Goal: Complete application form

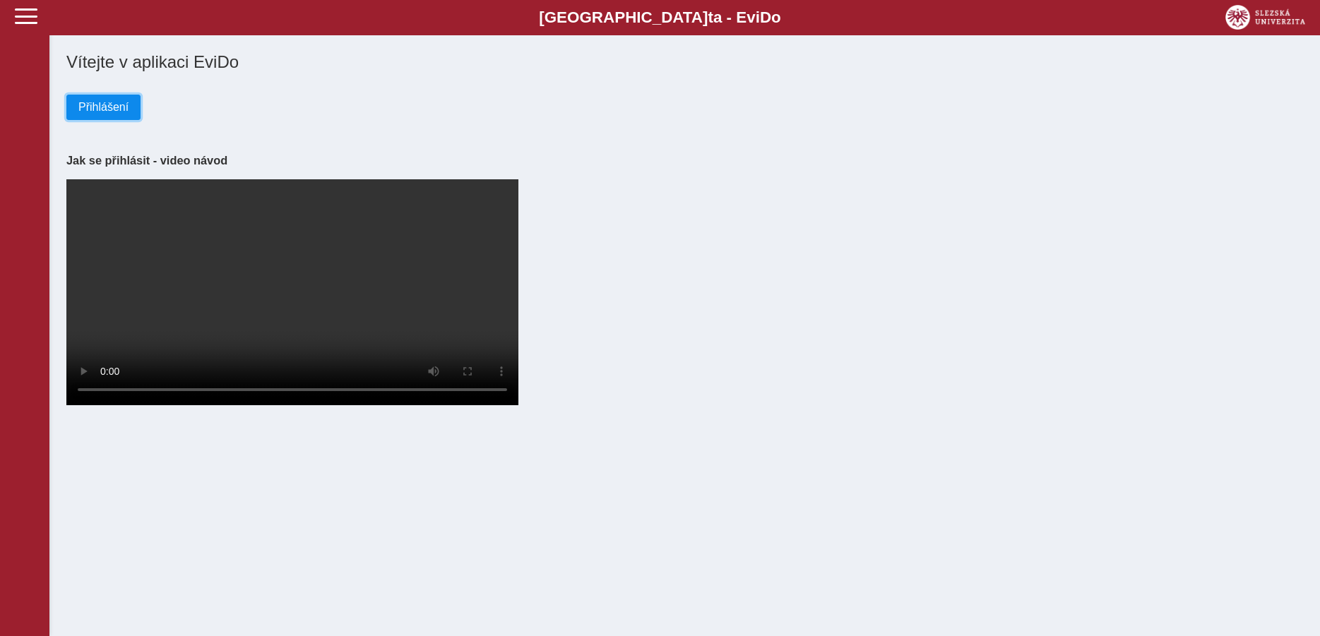
click at [90, 109] on span "Přihlášení" at bounding box center [103, 107] width 50 height 13
click at [119, 112] on span "Přihlášení" at bounding box center [103, 107] width 50 height 13
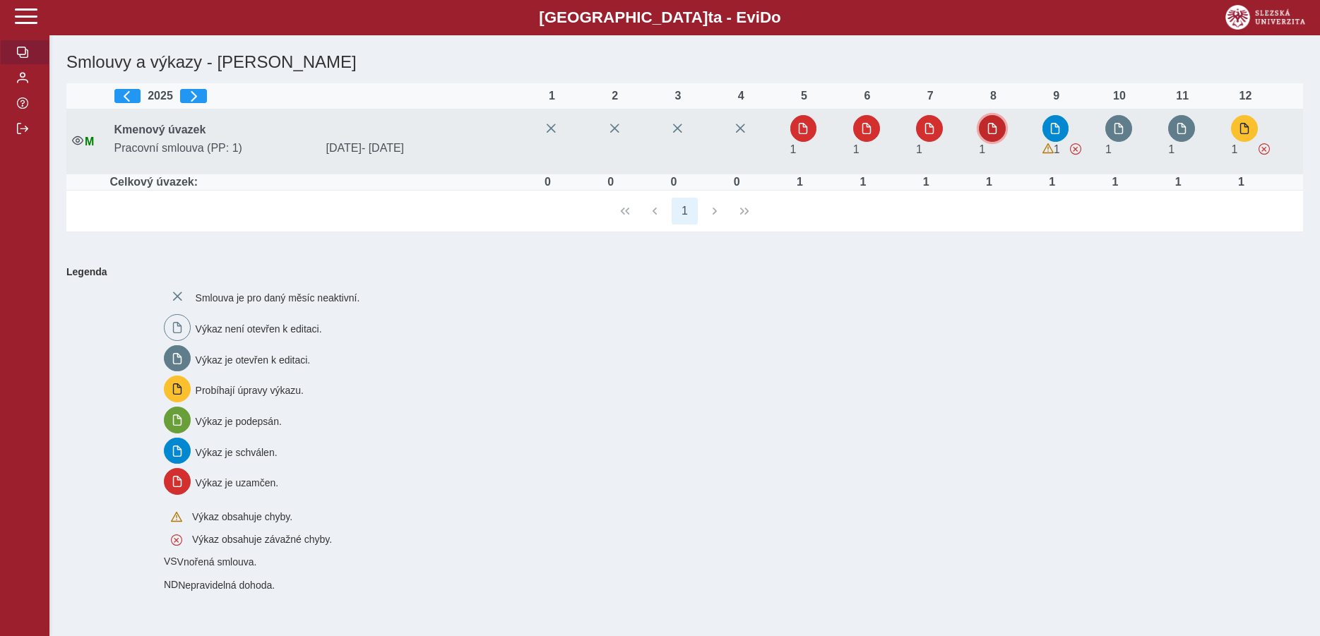
click at [990, 131] on span "button" at bounding box center [992, 128] width 11 height 11
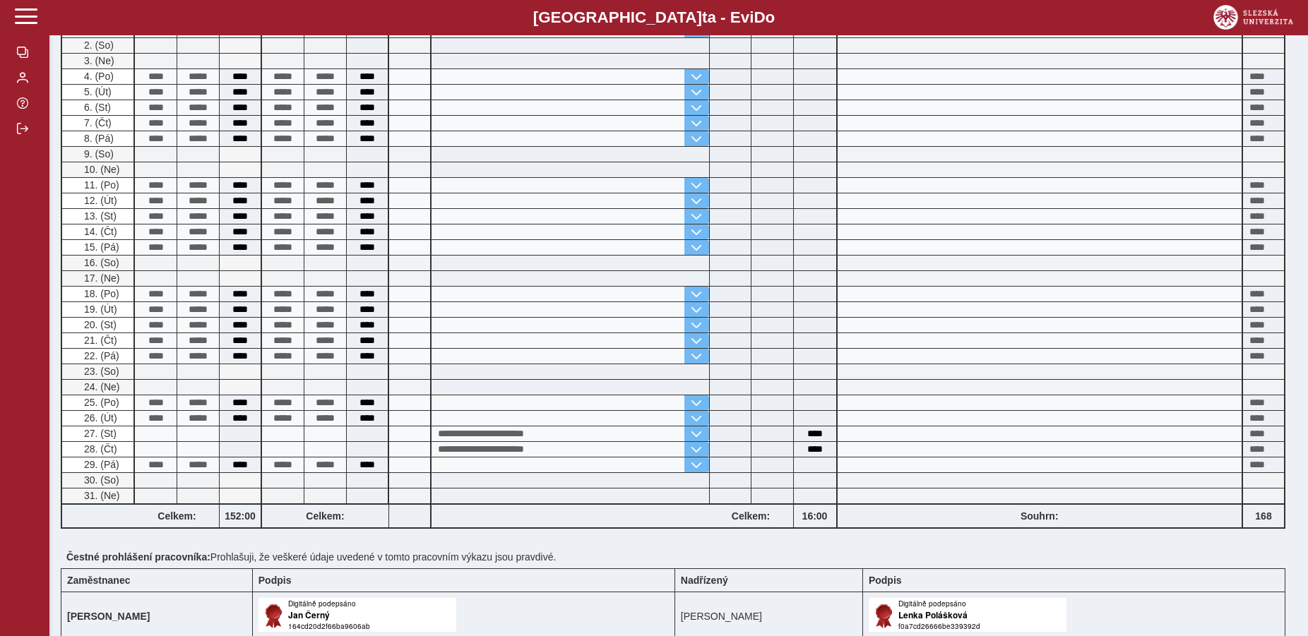
scroll to position [288, 0]
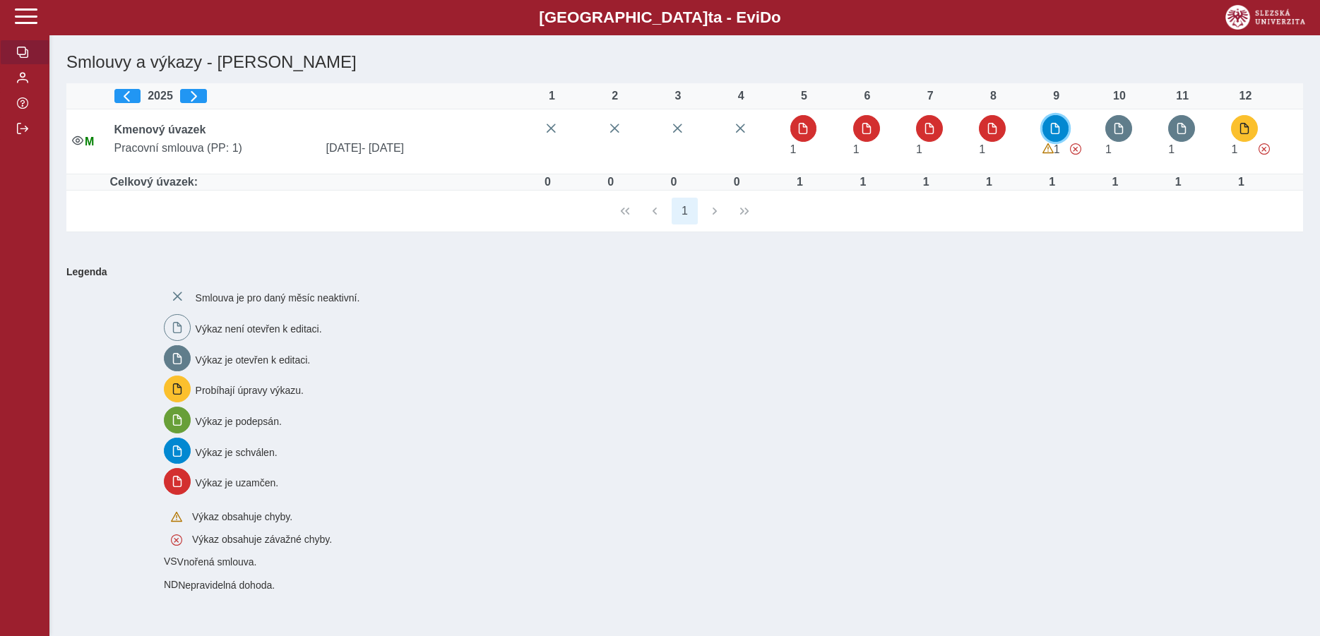
drag, startPoint x: 1059, startPoint y: 129, endPoint x: 1053, endPoint y: 133, distance: 7.6
click at [1057, 129] on span "button" at bounding box center [1054, 128] width 11 height 11
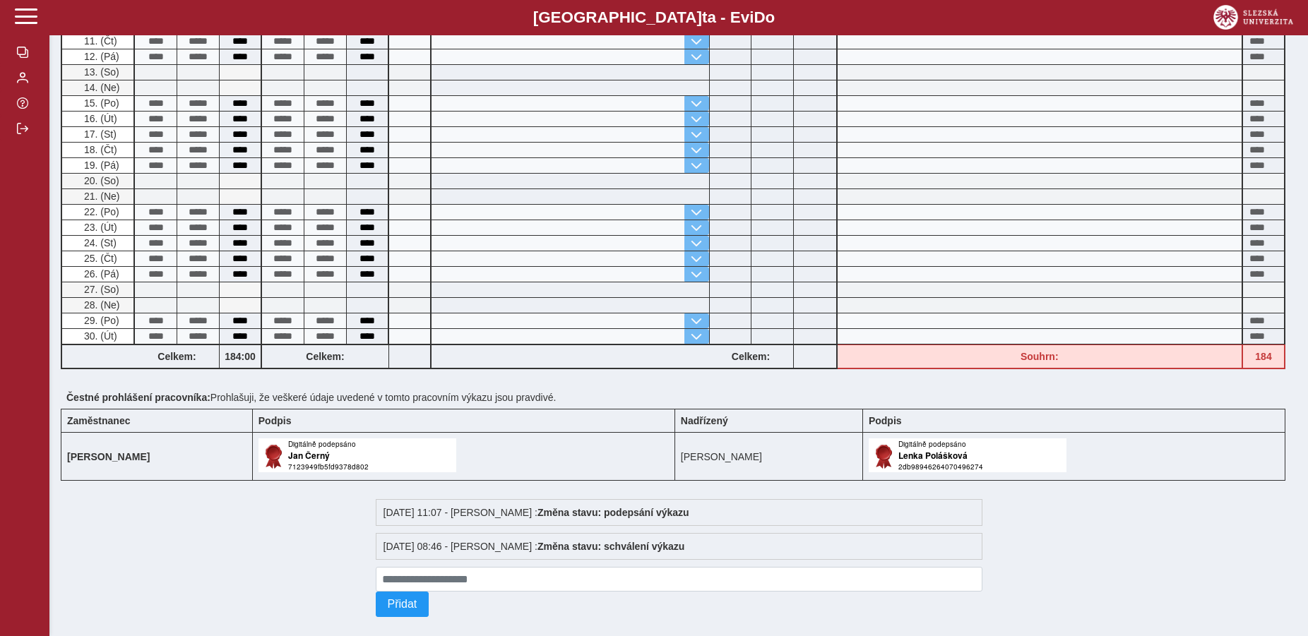
scroll to position [533, 0]
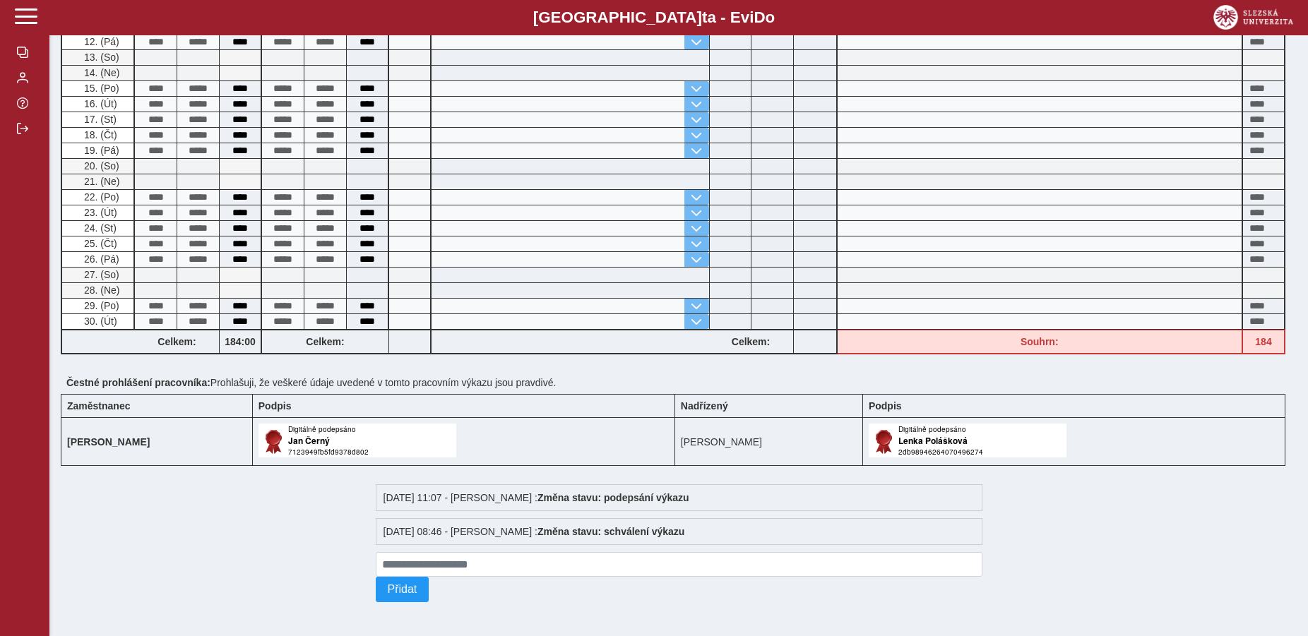
click at [277, 432] on img at bounding box center [357, 441] width 198 height 34
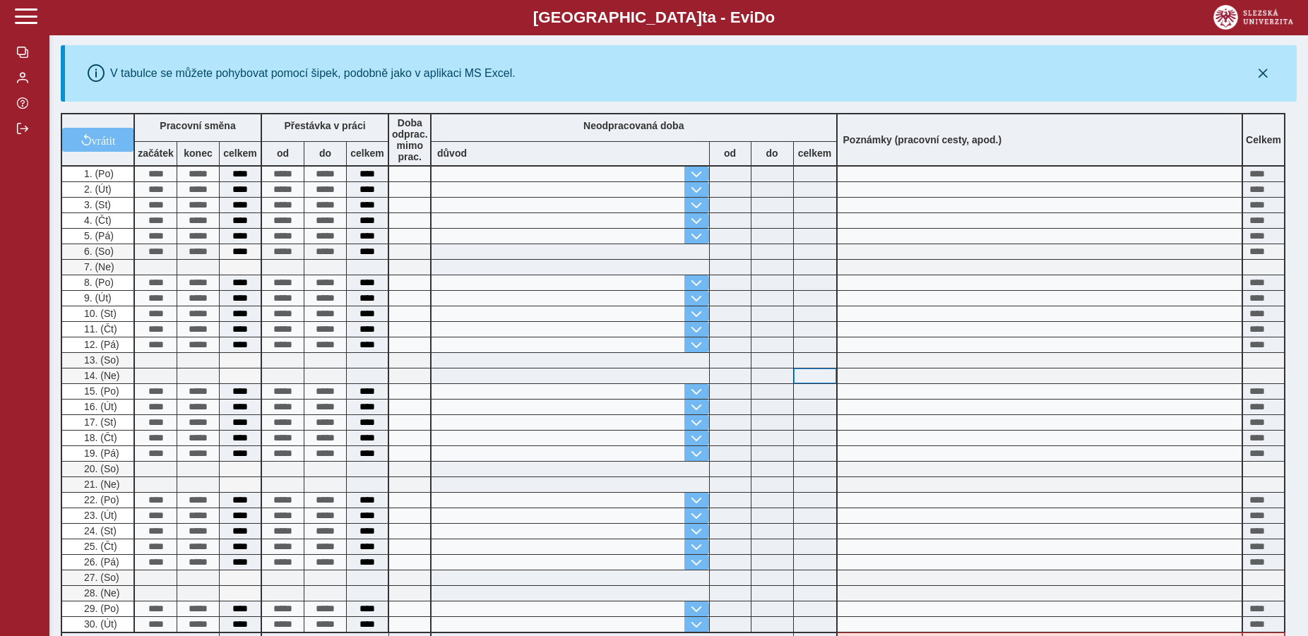
scroll to position [0, 0]
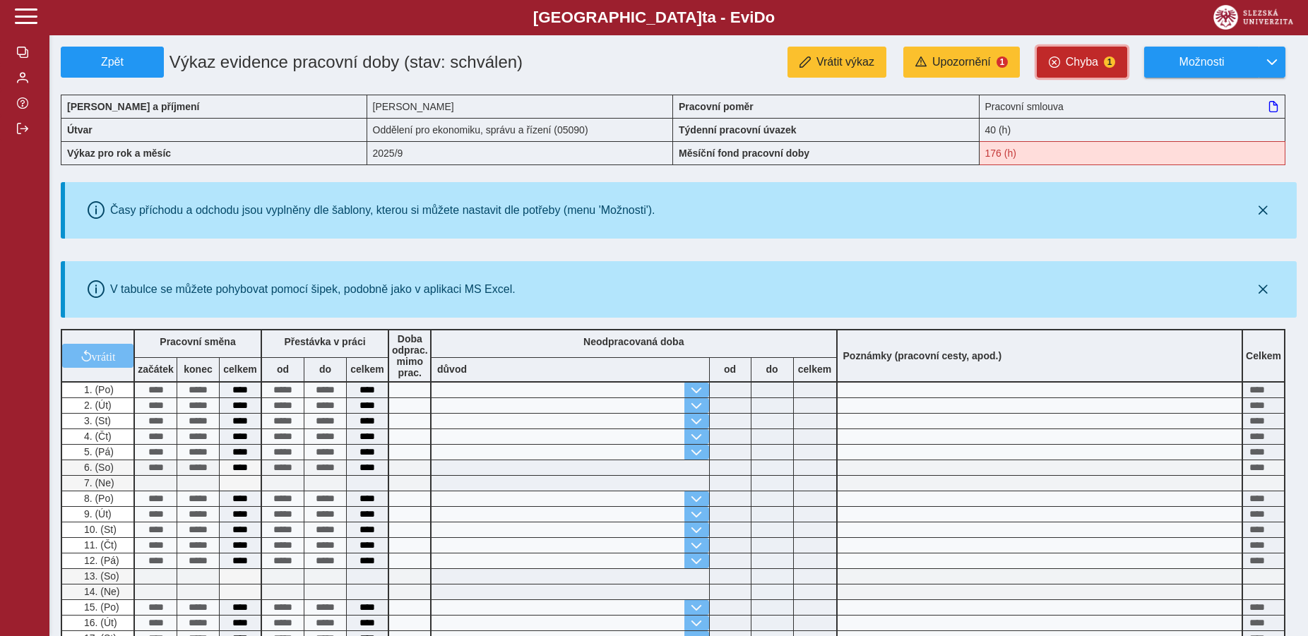
click at [1080, 61] on span "Chyba" at bounding box center [1082, 62] width 32 height 13
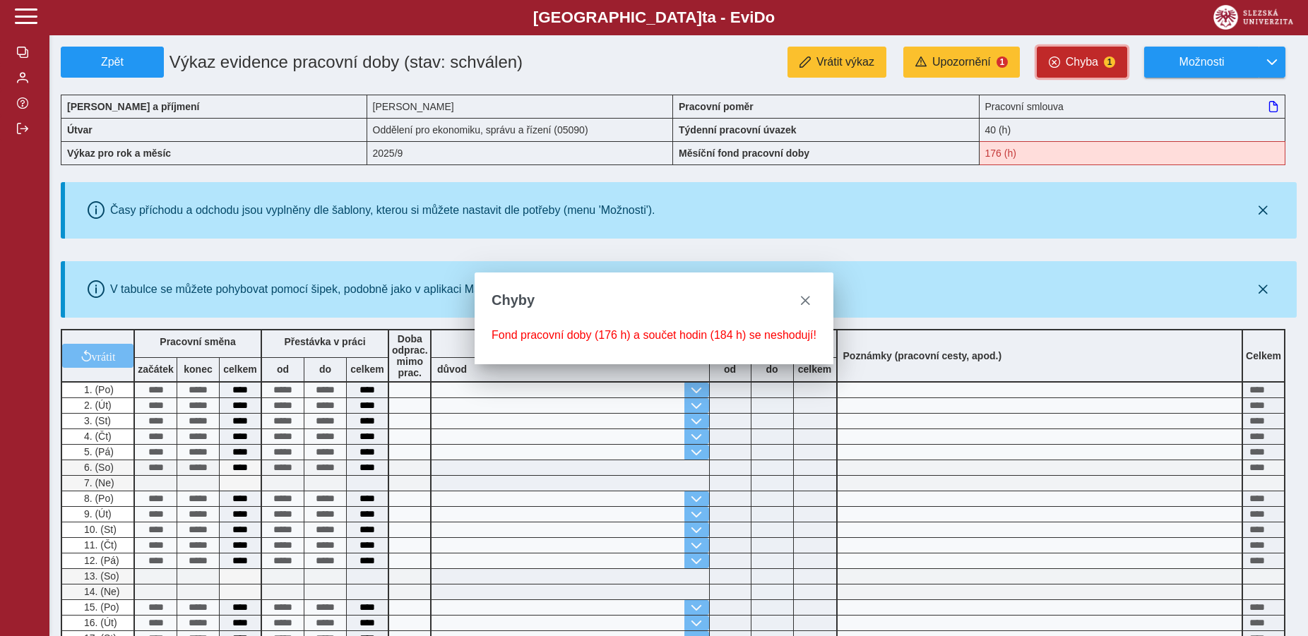
click at [1054, 60] on span "button" at bounding box center [1054, 61] width 11 height 11
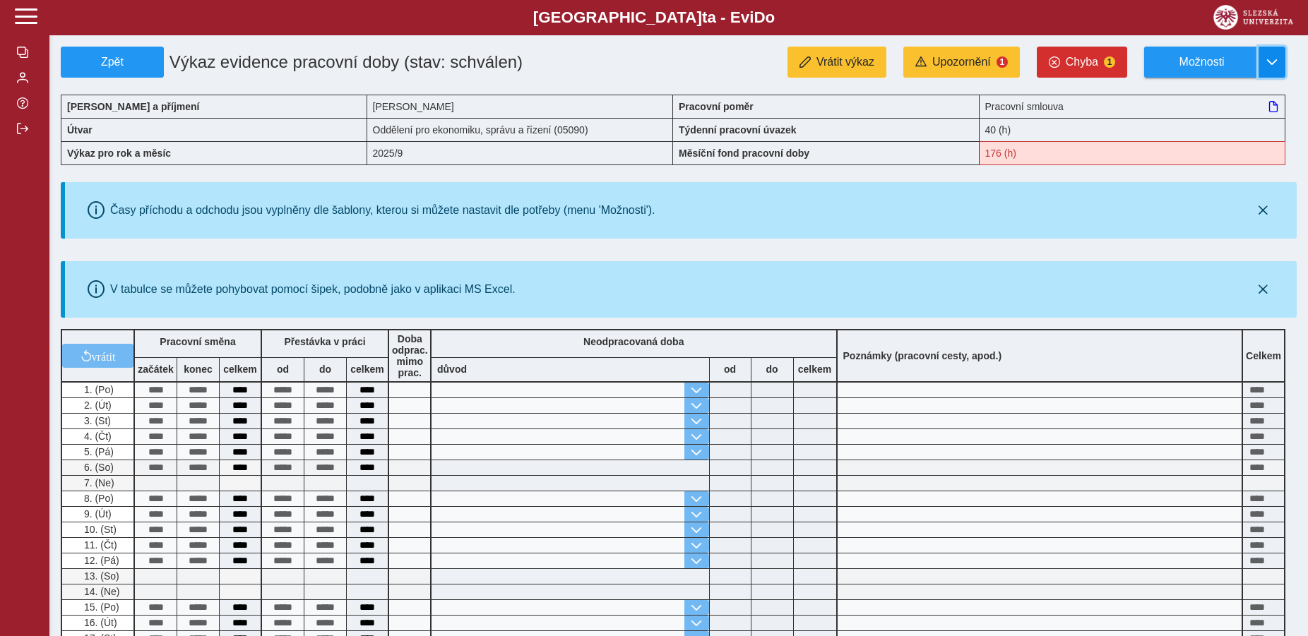
click at [1267, 60] on span "button" at bounding box center [1271, 61] width 11 height 11
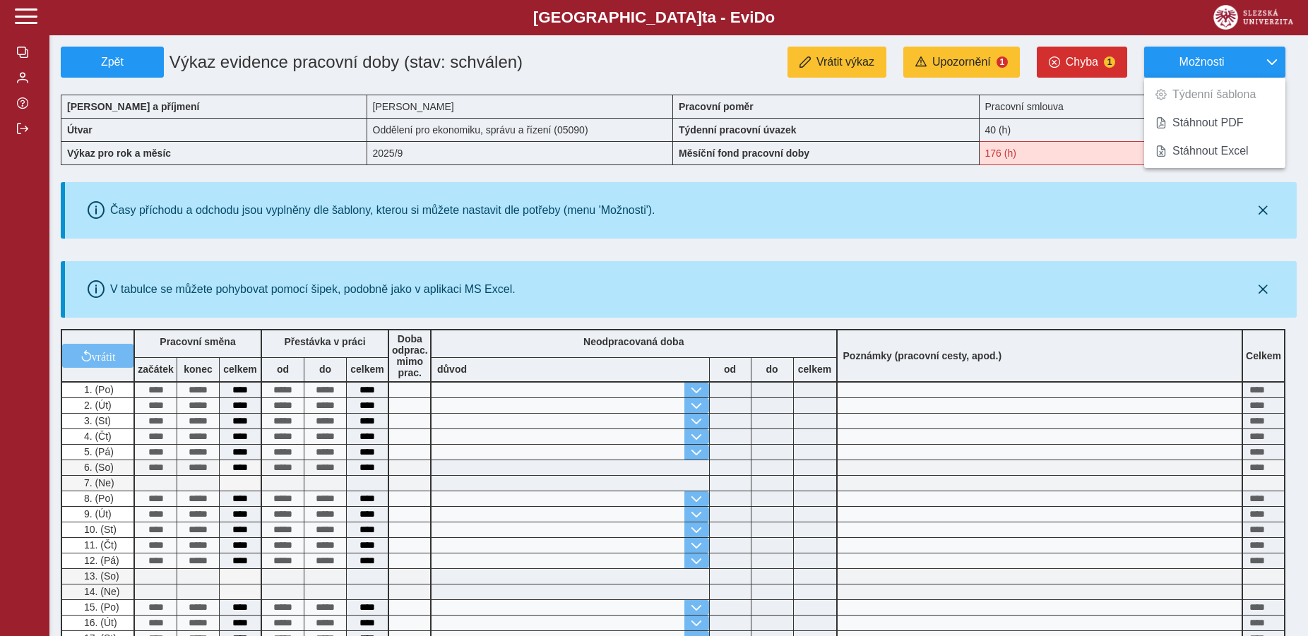
click at [655, 59] on div "Vrátit výkaz Upozornění 1 Chyba 1 Možnosti Týdenní šablona Stáhnout PDF Stáhnou…" at bounding box center [936, 62] width 721 height 31
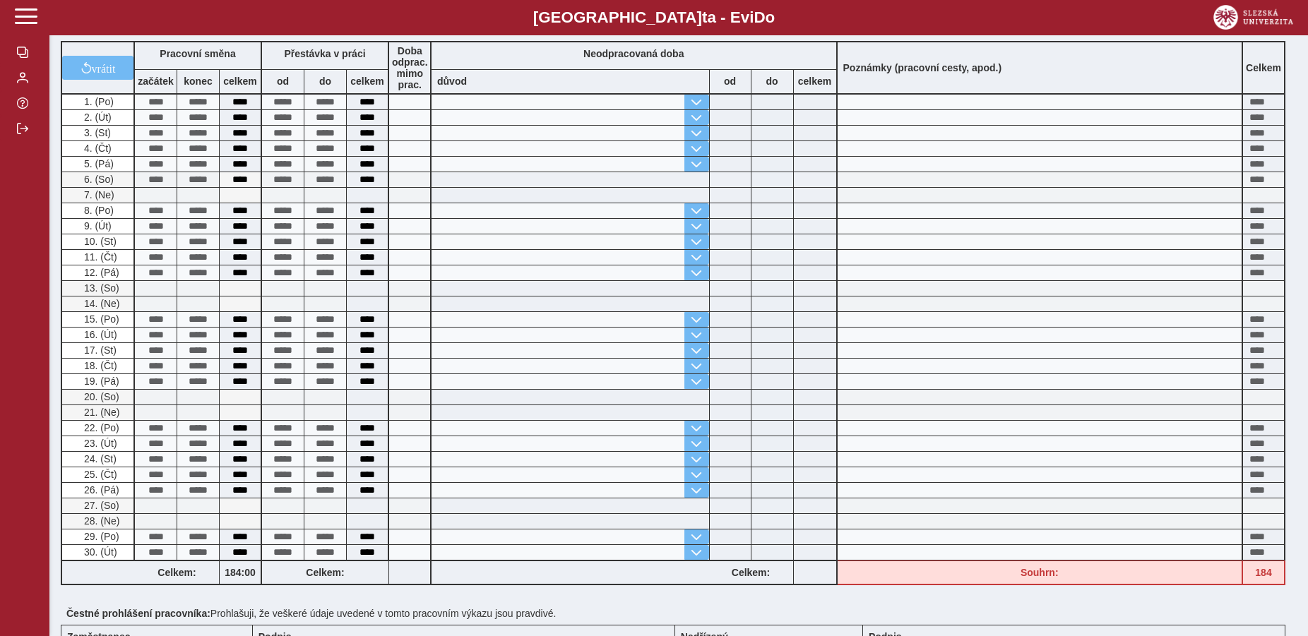
scroll to position [504, 0]
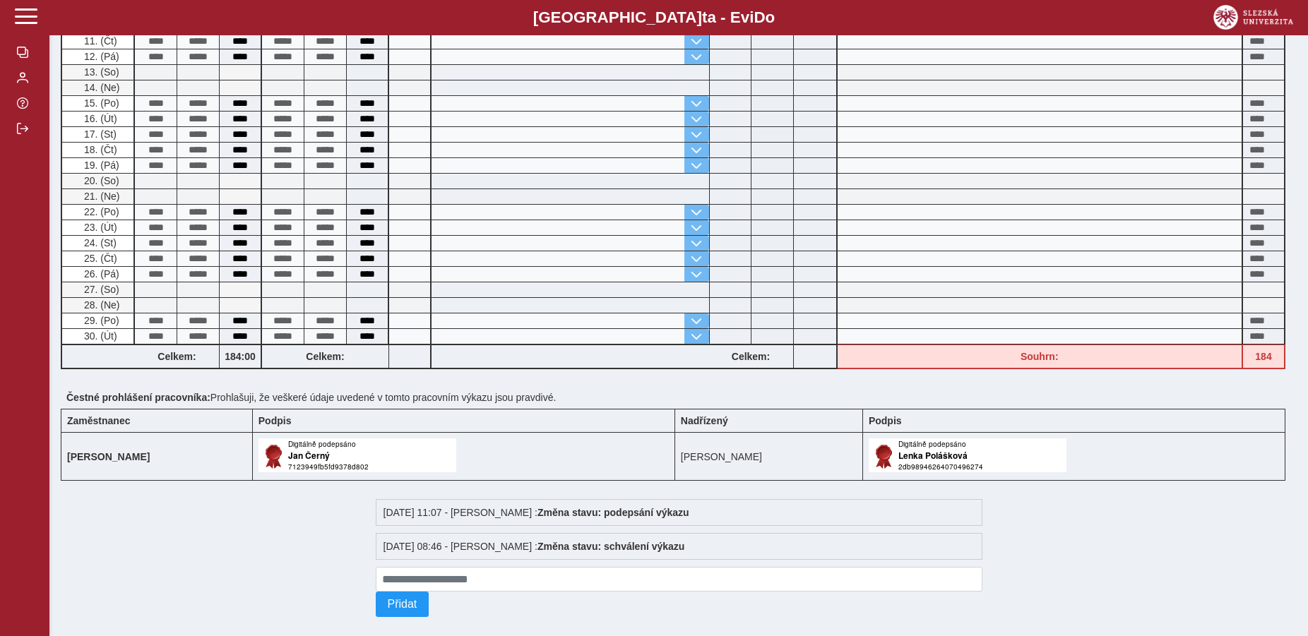
click at [258, 466] on img at bounding box center [357, 456] width 198 height 34
click at [258, 464] on img at bounding box center [357, 456] width 198 height 34
click at [403, 611] on span "Přidat" at bounding box center [403, 604] width 30 height 13
click at [402, 611] on span "Přidat" at bounding box center [403, 604] width 30 height 13
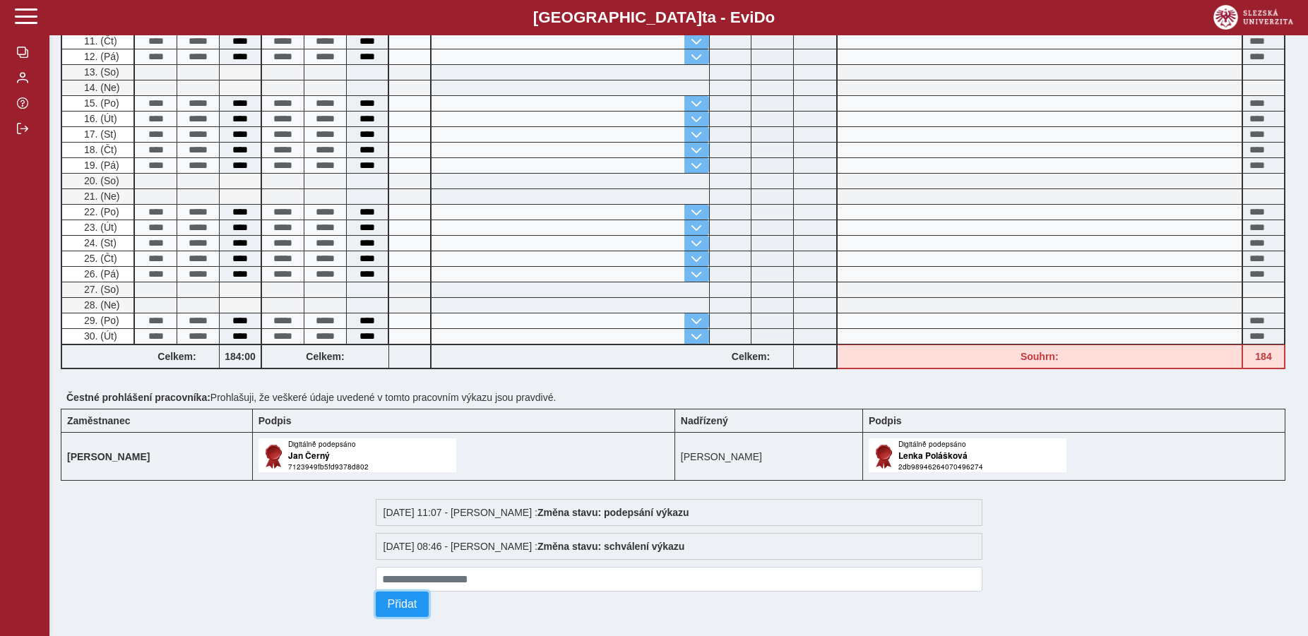
scroll to position [533, 0]
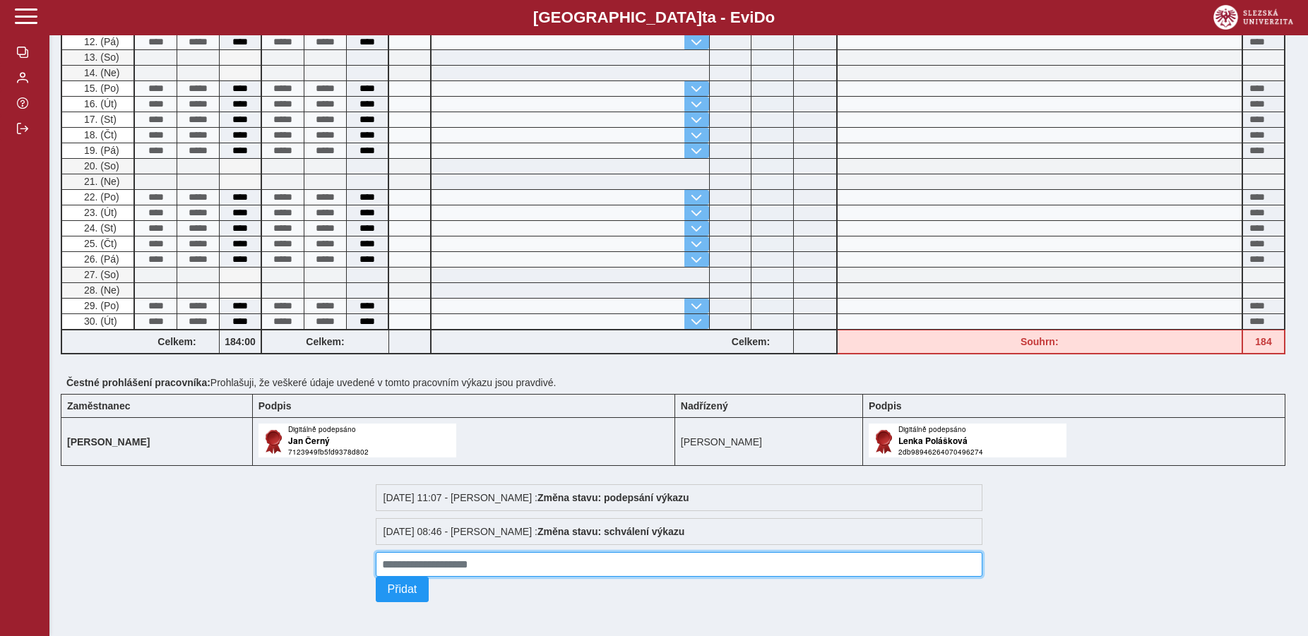
click at [506, 566] on input at bounding box center [679, 564] width 607 height 25
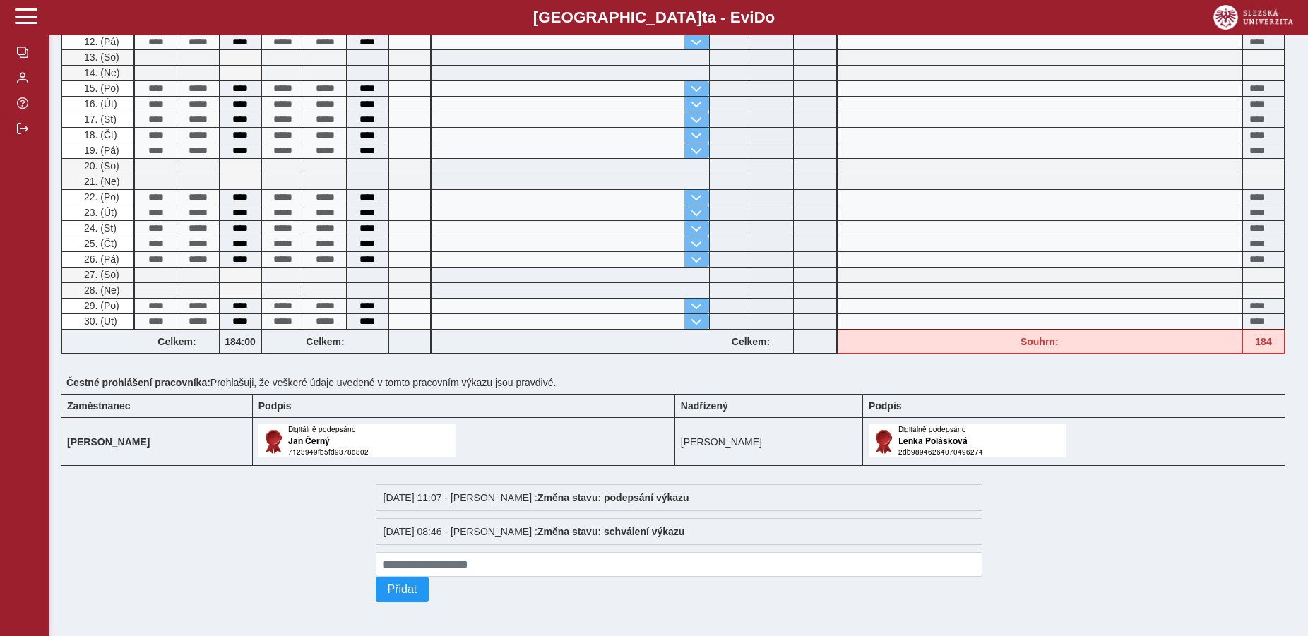
click at [1133, 543] on div at bounding box center [1142, 540] width 309 height 136
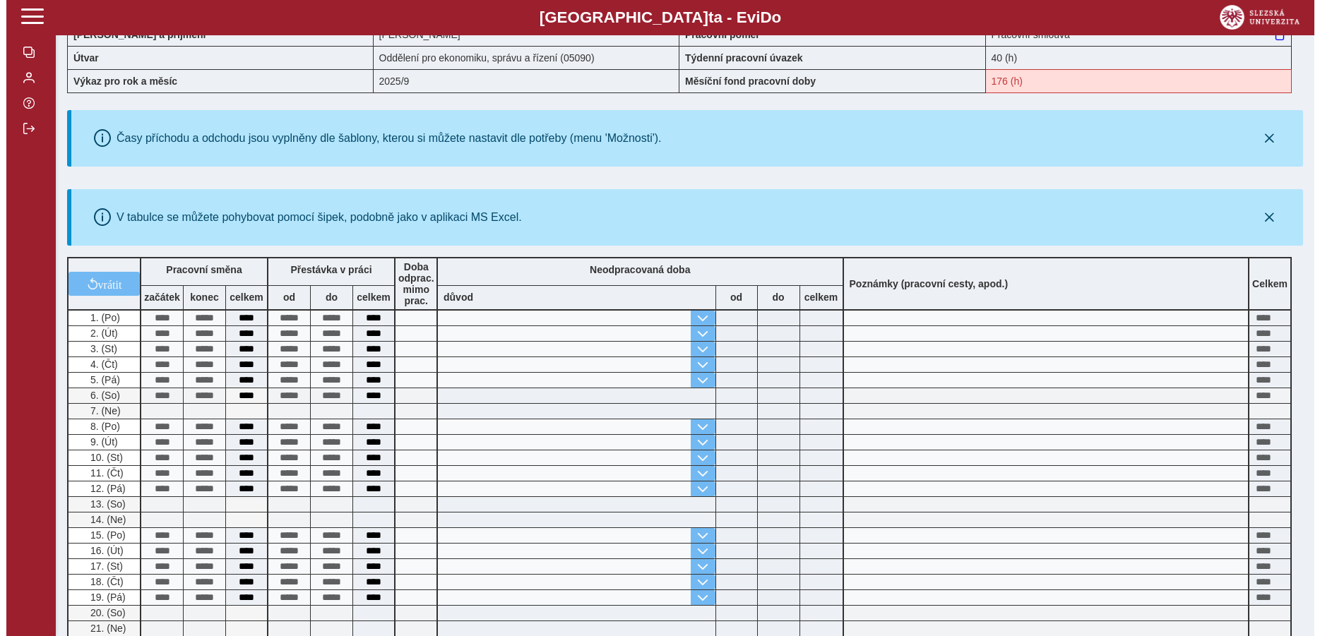
scroll to position [0, 0]
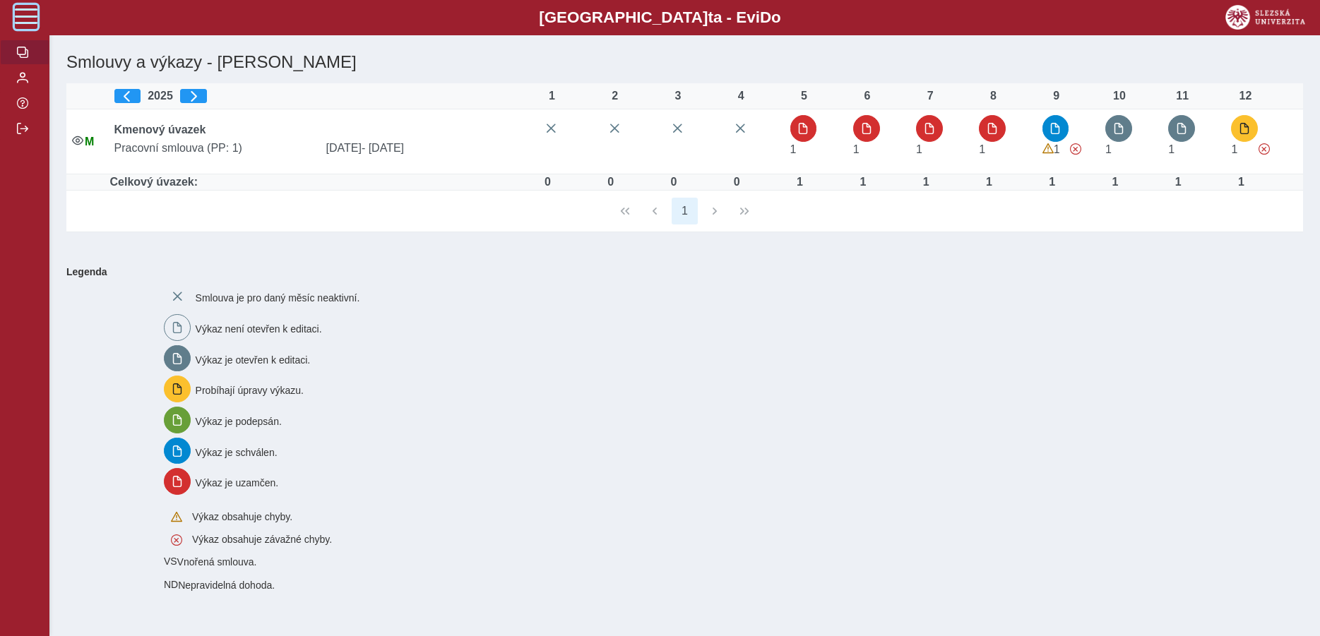
click at [30, 20] on span at bounding box center [26, 16] width 23 height 23
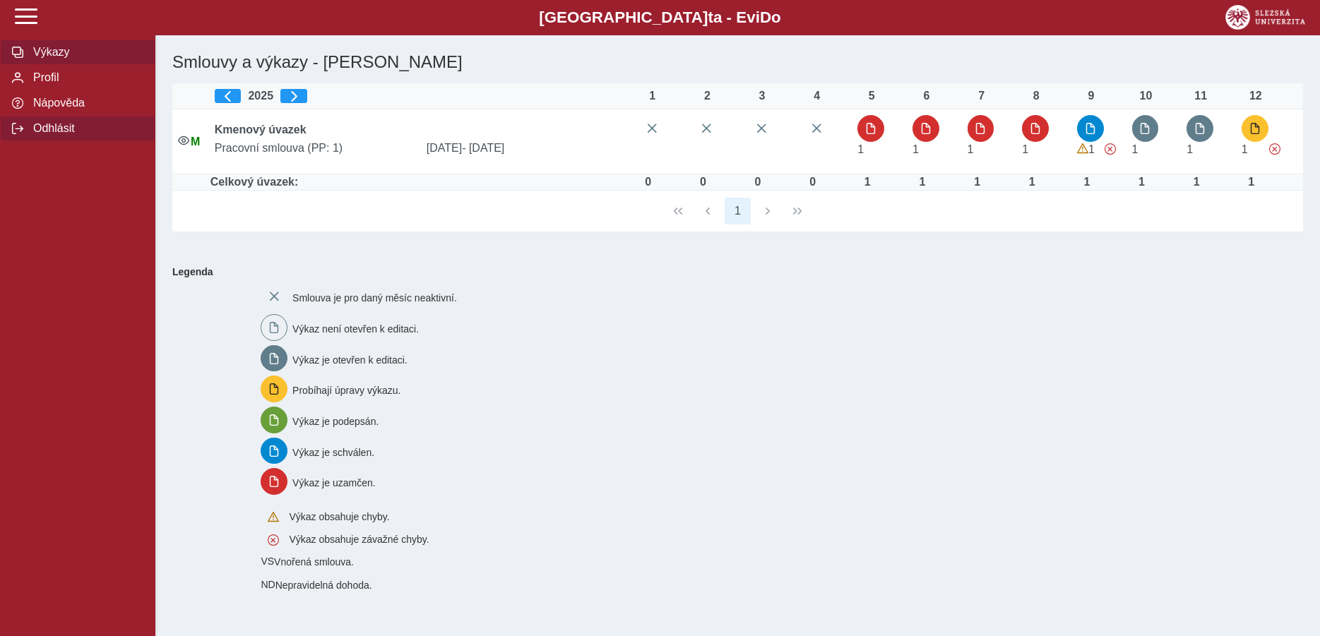
click at [54, 135] on span "Odhlásit" at bounding box center [86, 128] width 114 height 13
